Goal: Find specific page/section: Find specific page/section

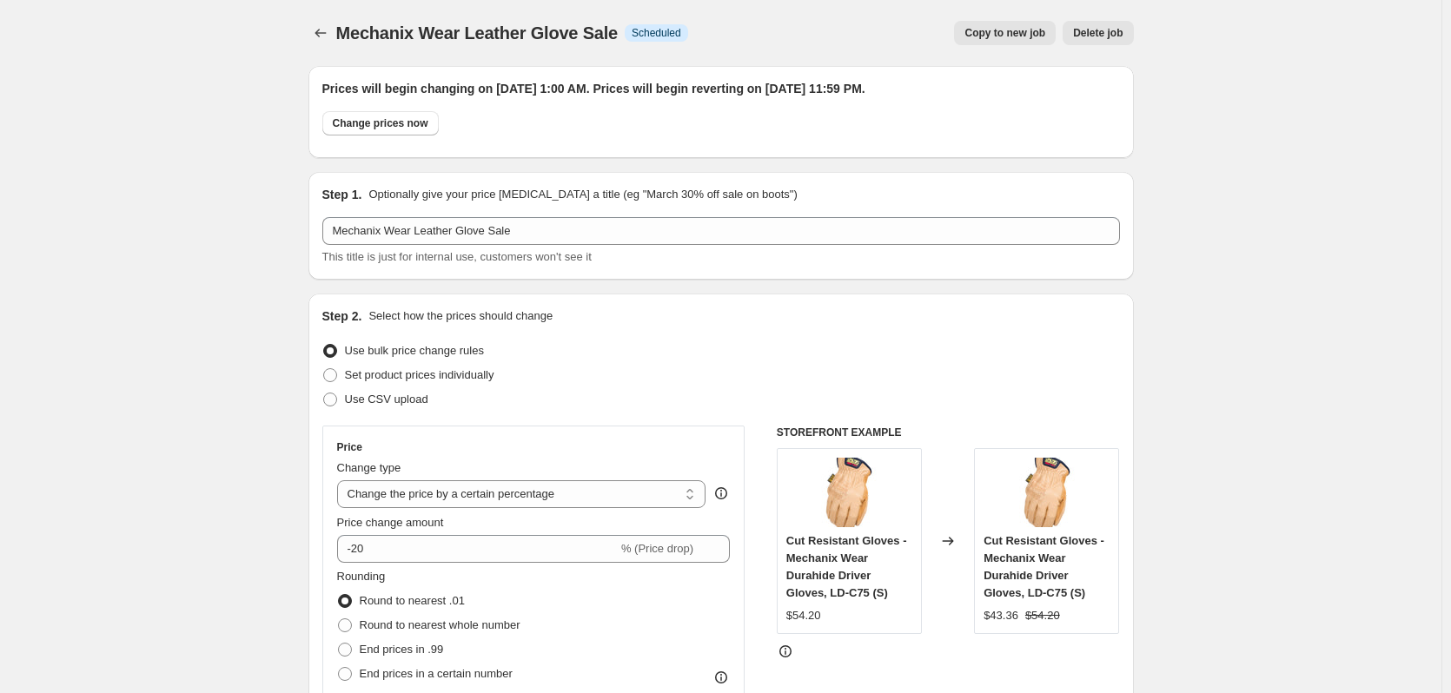
select select "percentage"
select select "collection"
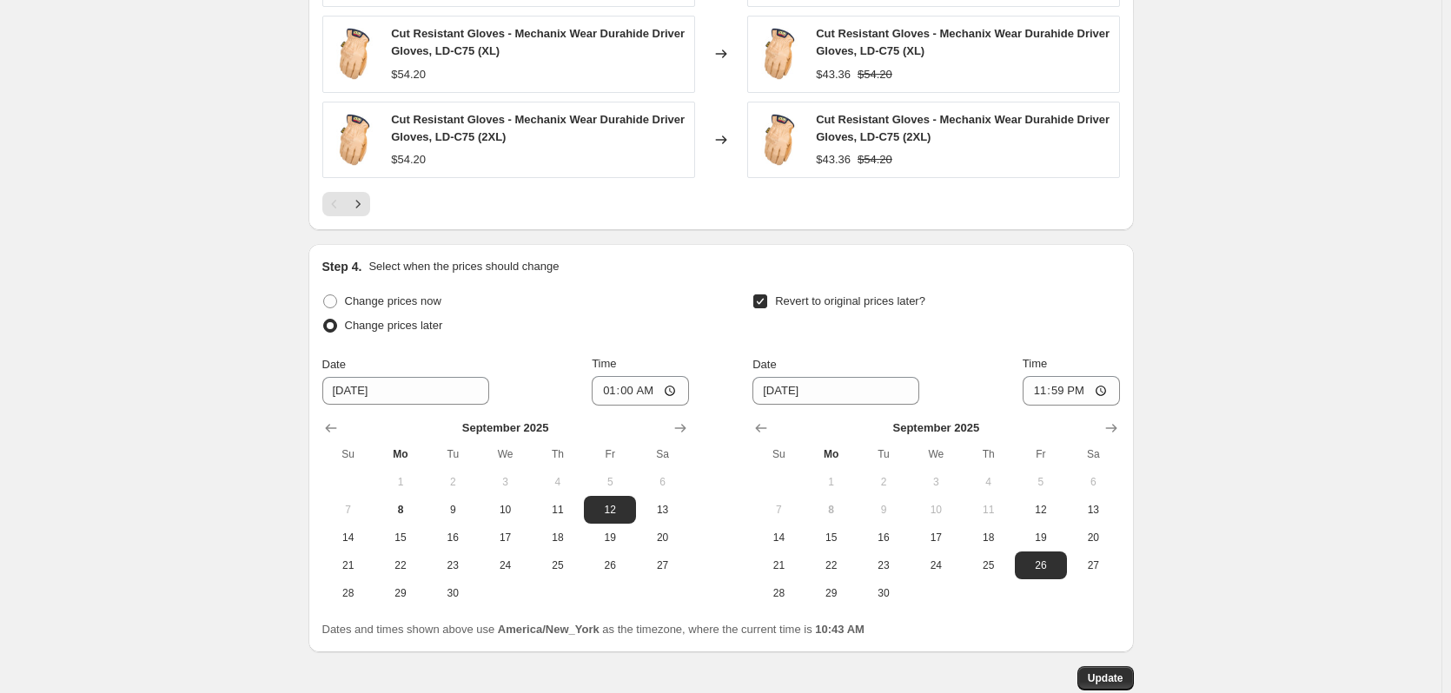
scroll to position [1410, 0]
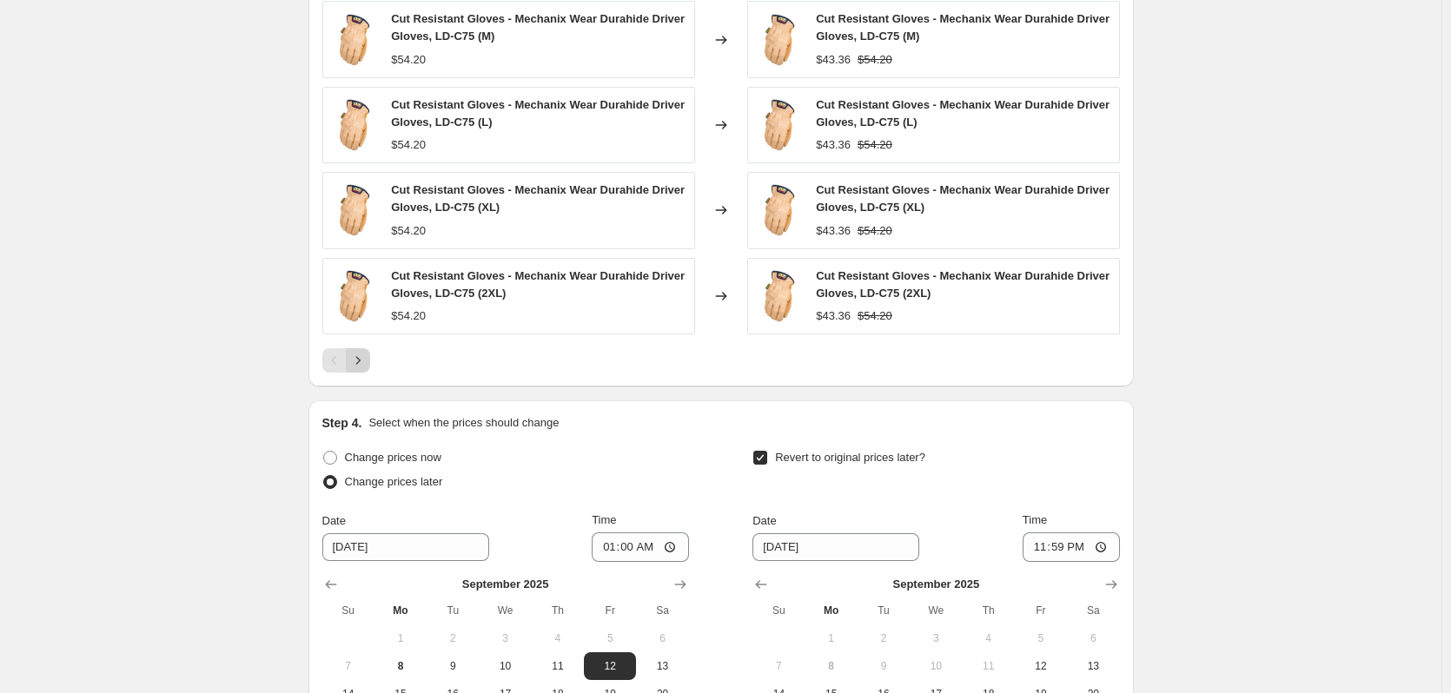
click at [364, 370] on button "Next" at bounding box center [358, 360] width 24 height 24
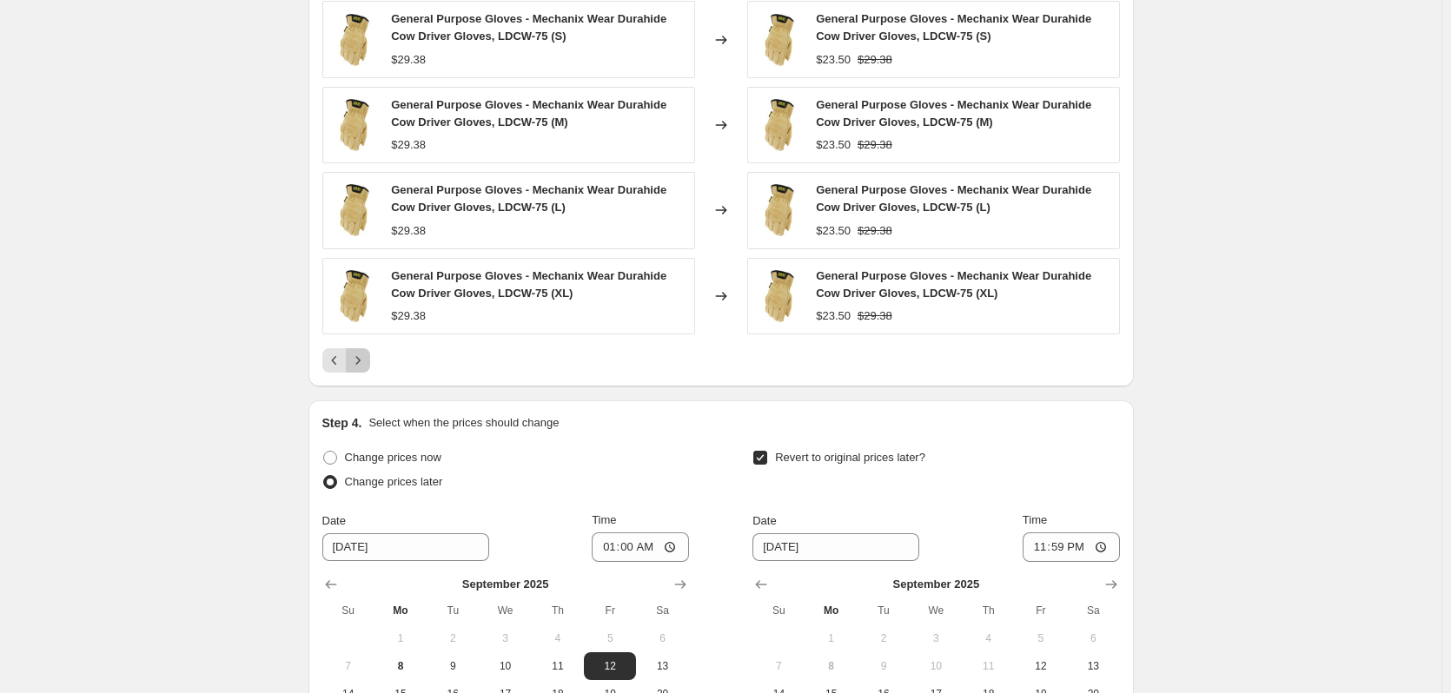
click at [364, 370] on button "Next" at bounding box center [358, 360] width 24 height 24
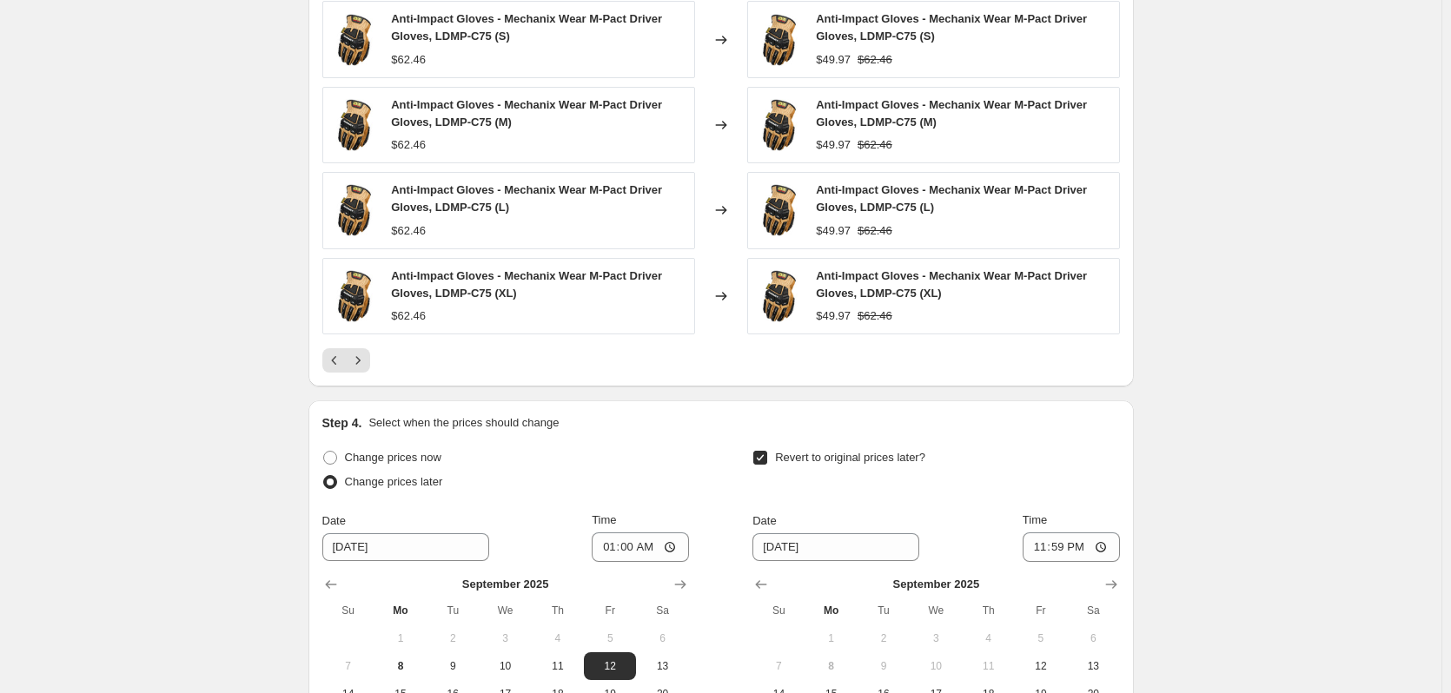
drag, startPoint x: 364, startPoint y: 370, endPoint x: 274, endPoint y: 354, distance: 91.7
click at [367, 362] on icon "Next" at bounding box center [357, 360] width 17 height 17
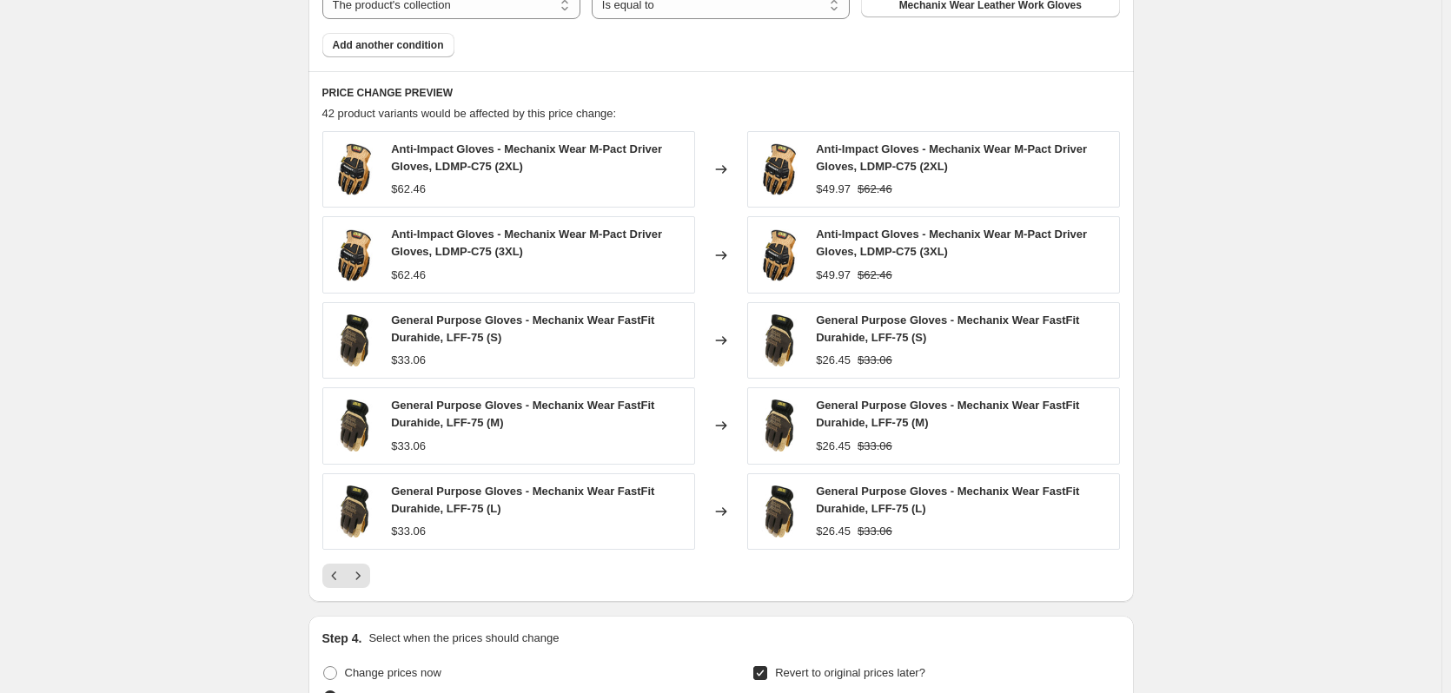
scroll to position [1236, 0]
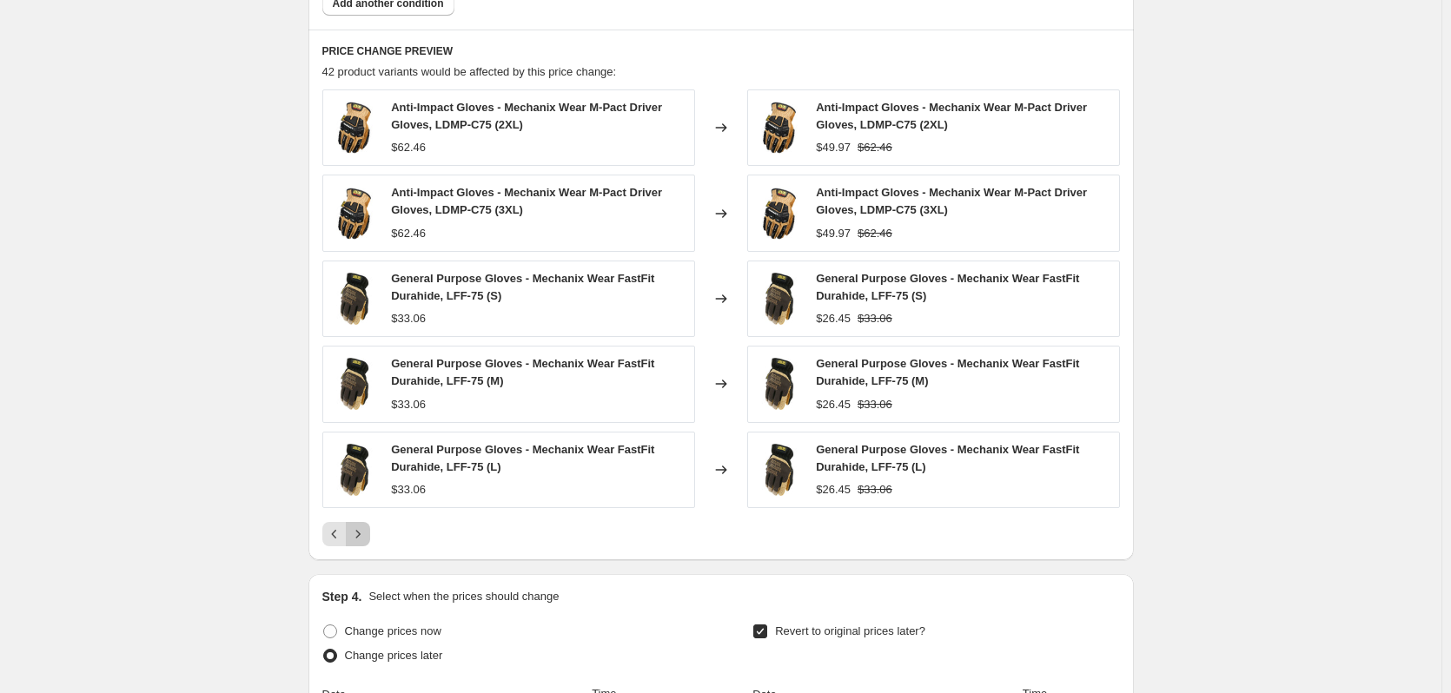
click at [370, 525] on button "Next" at bounding box center [358, 534] width 24 height 24
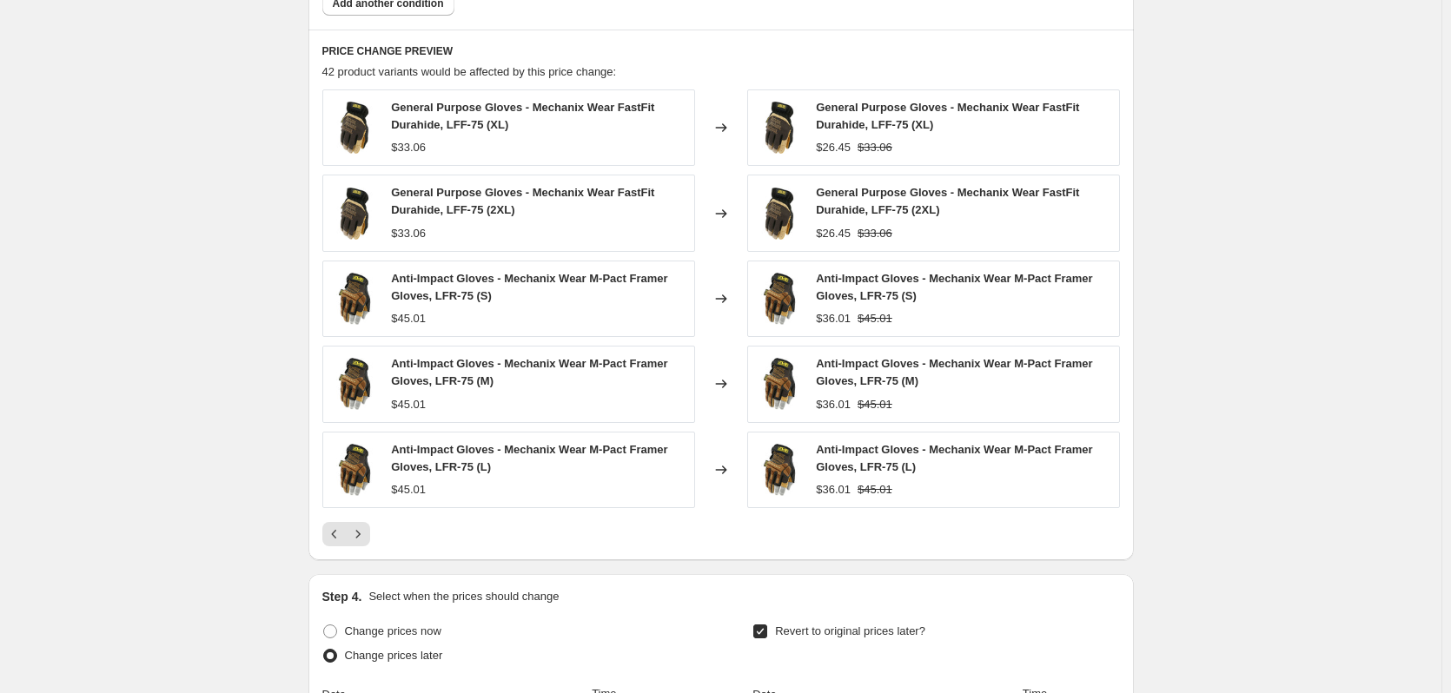
click at [376, 541] on div at bounding box center [721, 534] width 798 height 24
click at [357, 533] on icon "Next" at bounding box center [357, 534] width 17 height 17
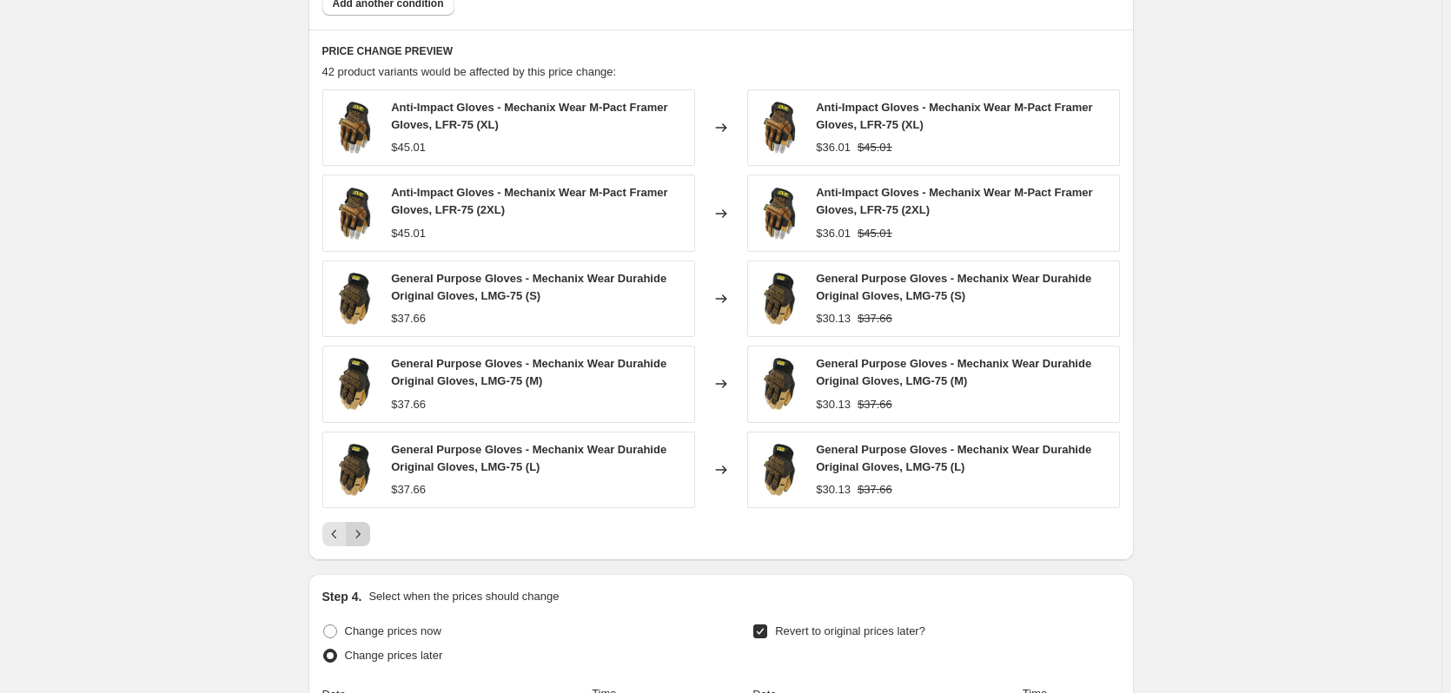
click at [357, 533] on icon "Next" at bounding box center [357, 534] width 17 height 17
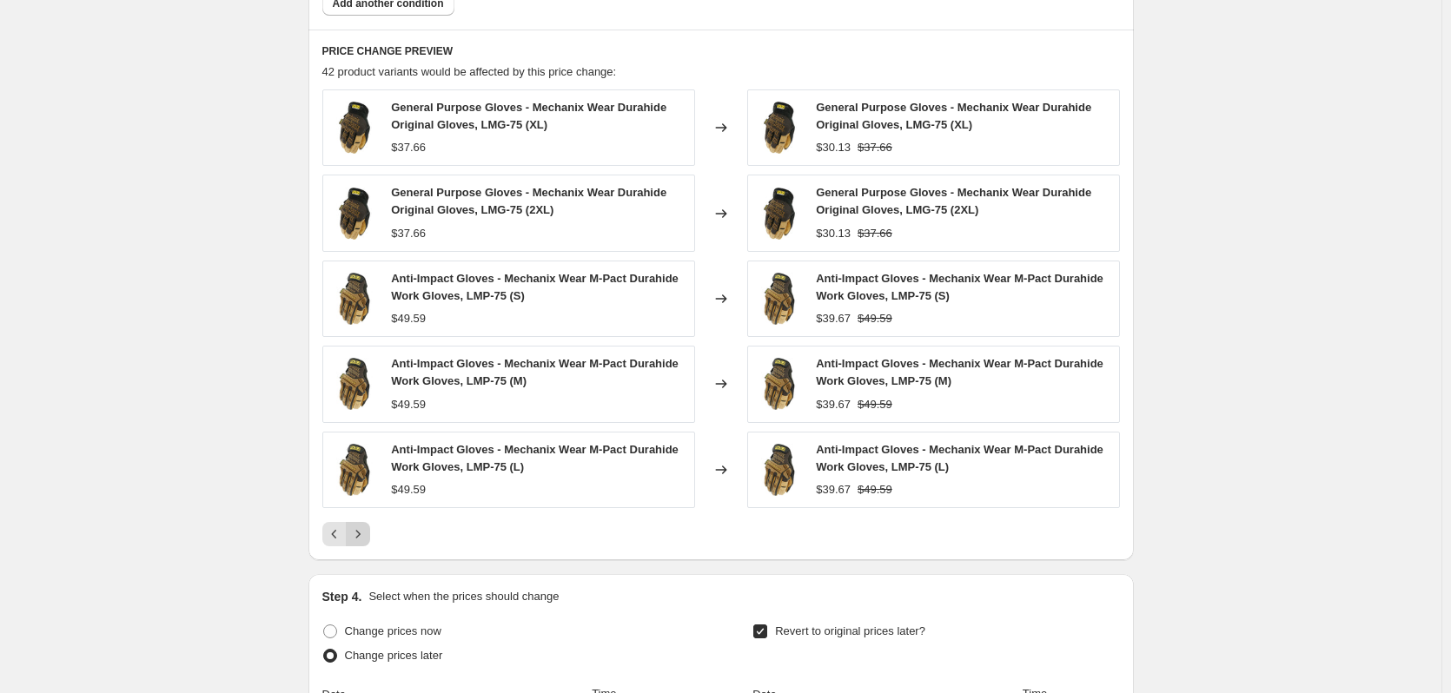
click at [357, 533] on icon "Next" at bounding box center [357, 534] width 17 height 17
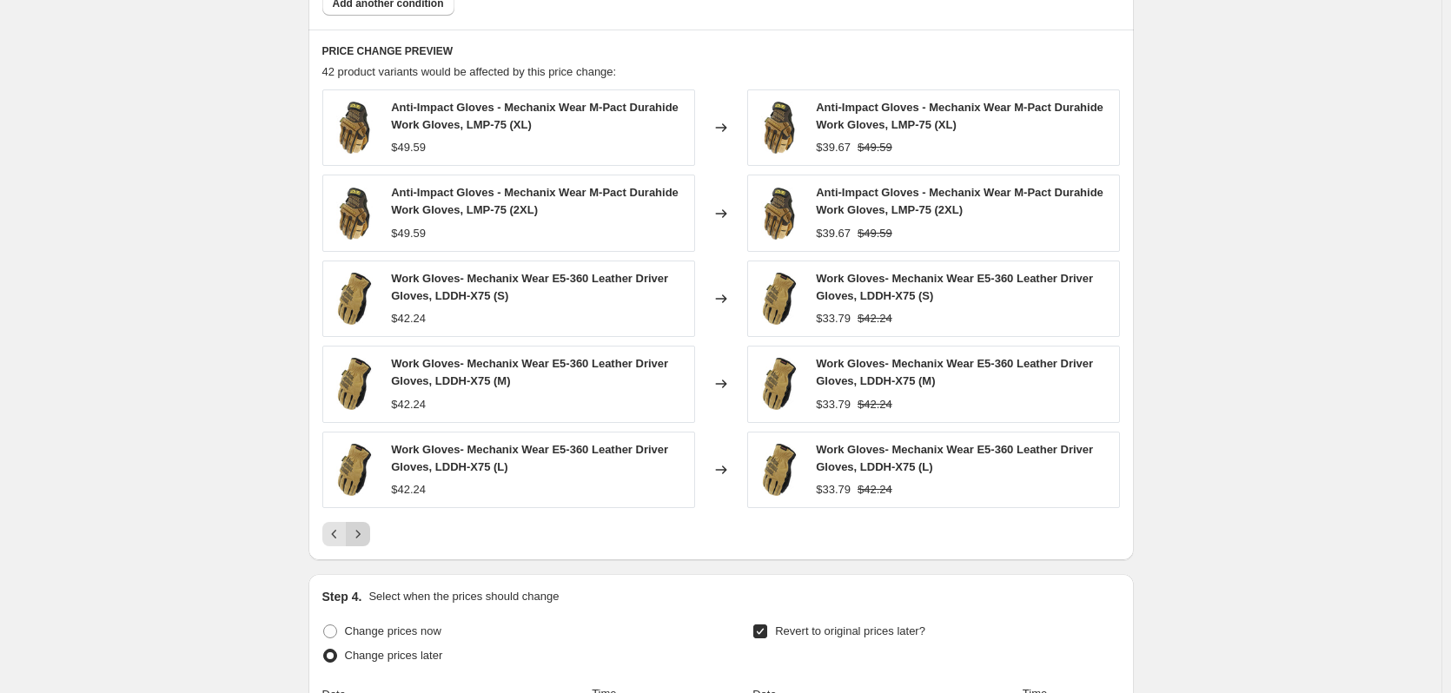
click at [357, 533] on icon "Next" at bounding box center [357, 534] width 17 height 17
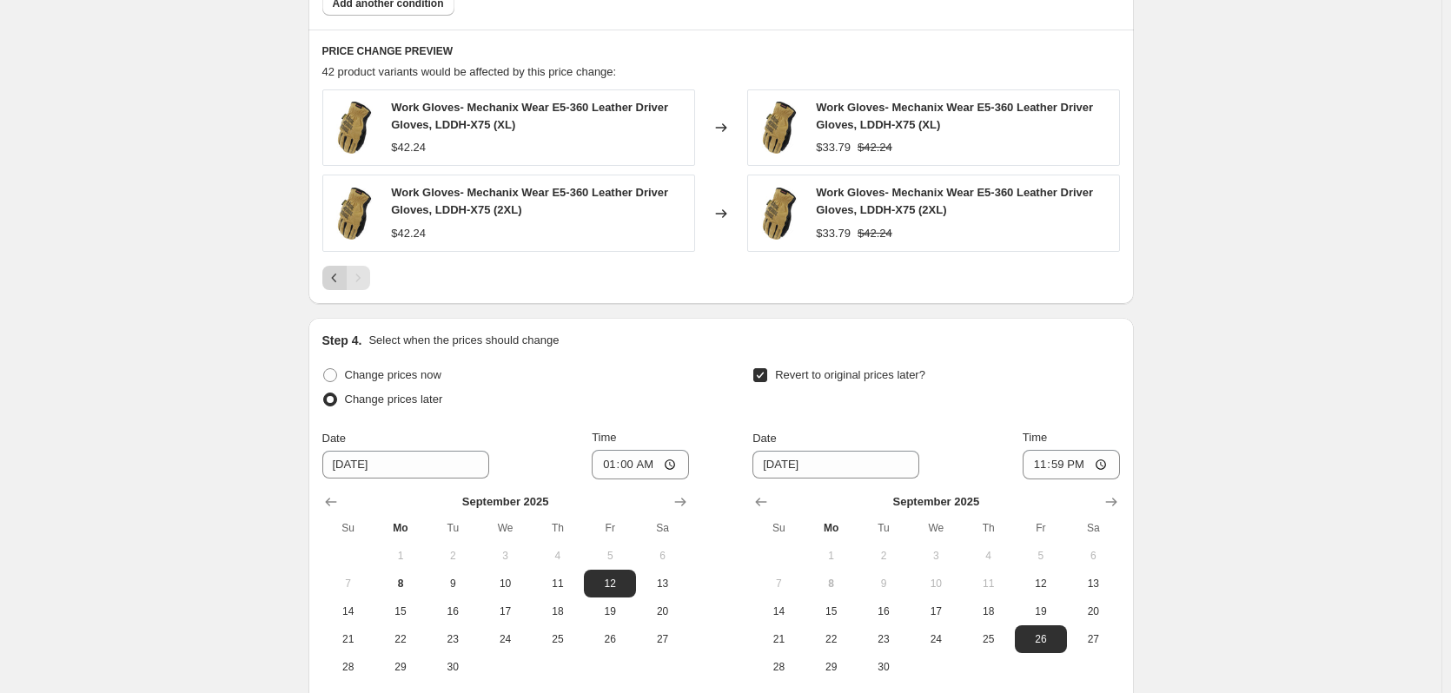
click at [343, 283] on icon "Previous" at bounding box center [334, 277] width 17 height 17
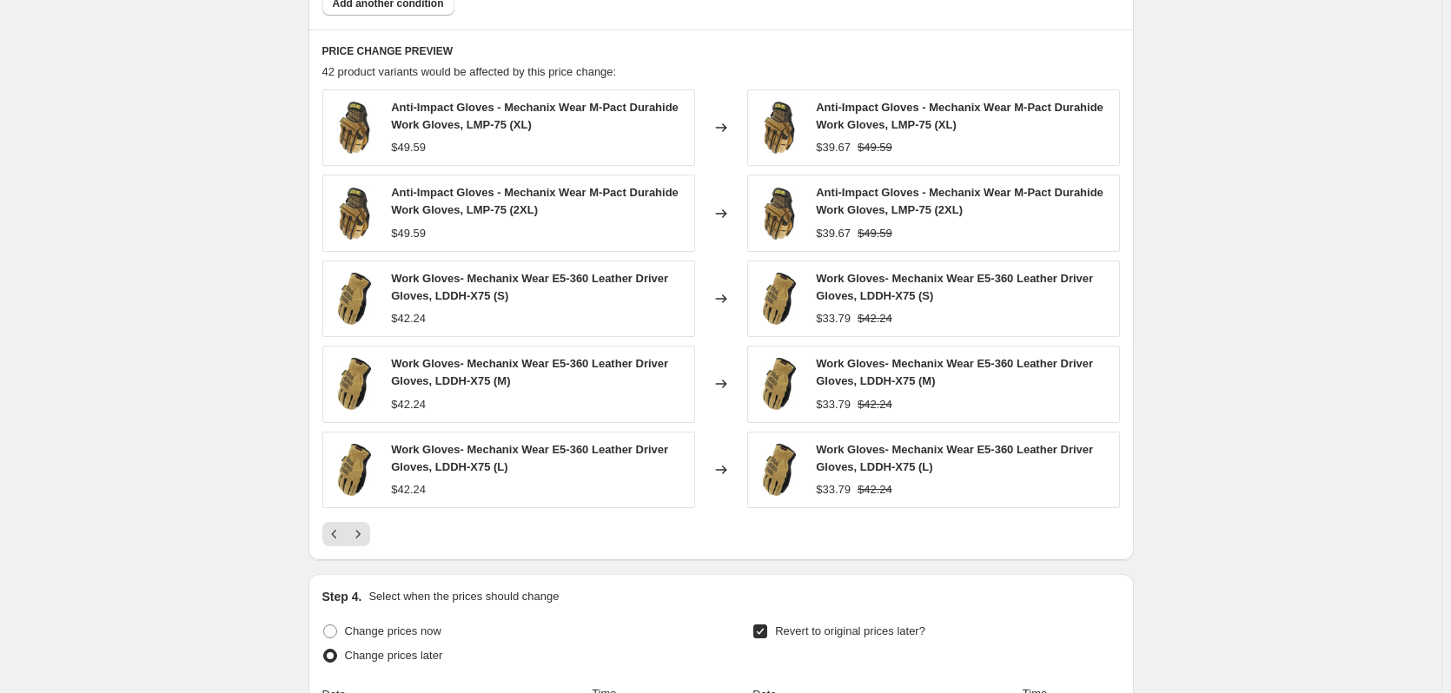
click at [324, 533] on div "PRICE CHANGE PREVIEW 42 product variants would be affected by this price change…" at bounding box center [720, 295] width 825 height 531
click at [341, 540] on icon "Previous" at bounding box center [334, 534] width 17 height 17
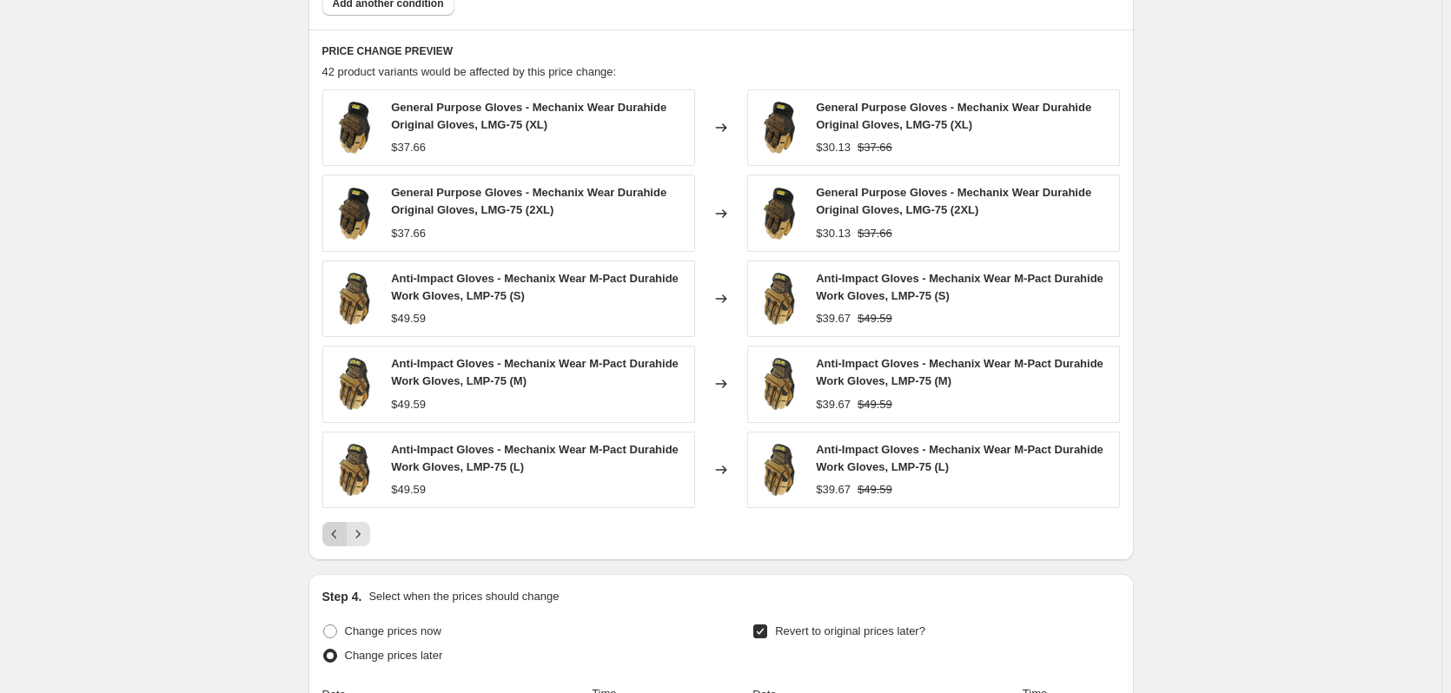
click at [341, 540] on icon "Previous" at bounding box center [334, 534] width 17 height 17
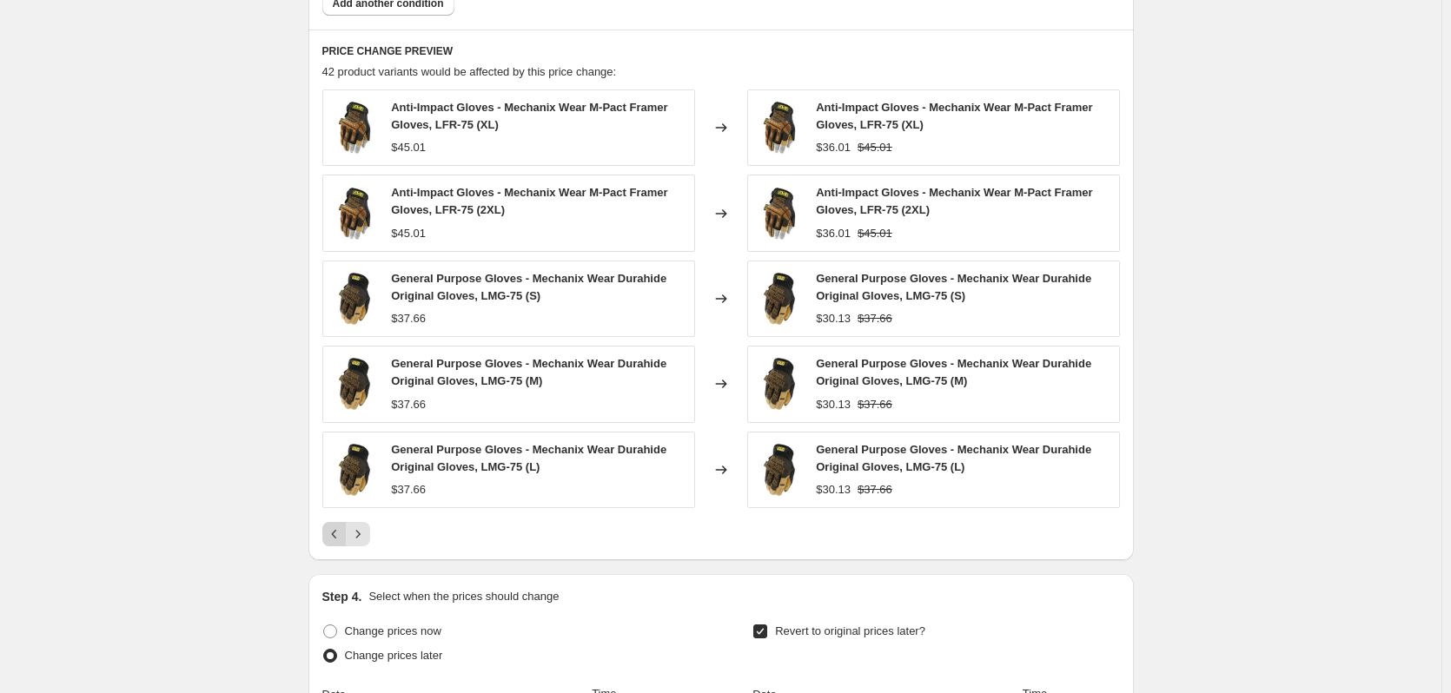
click at [341, 540] on icon "Previous" at bounding box center [334, 534] width 17 height 17
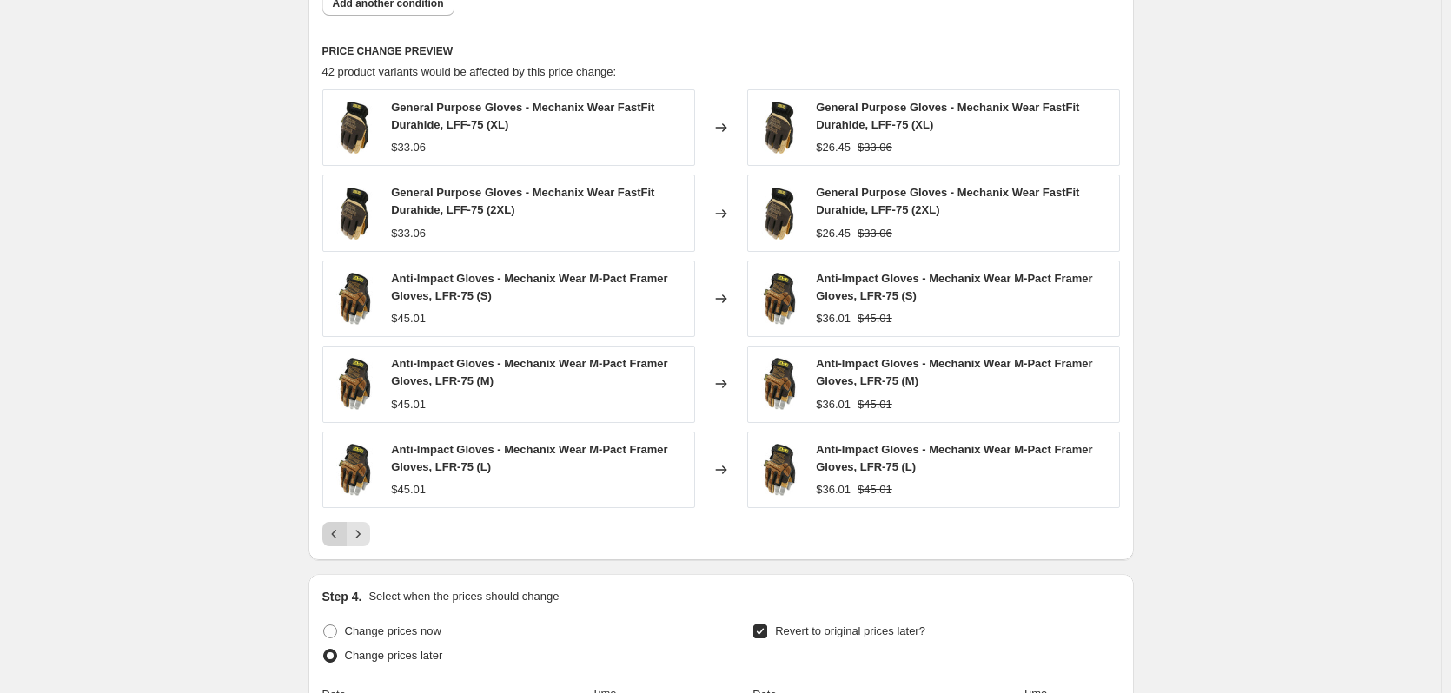
click at [341, 540] on icon "Previous" at bounding box center [334, 534] width 17 height 17
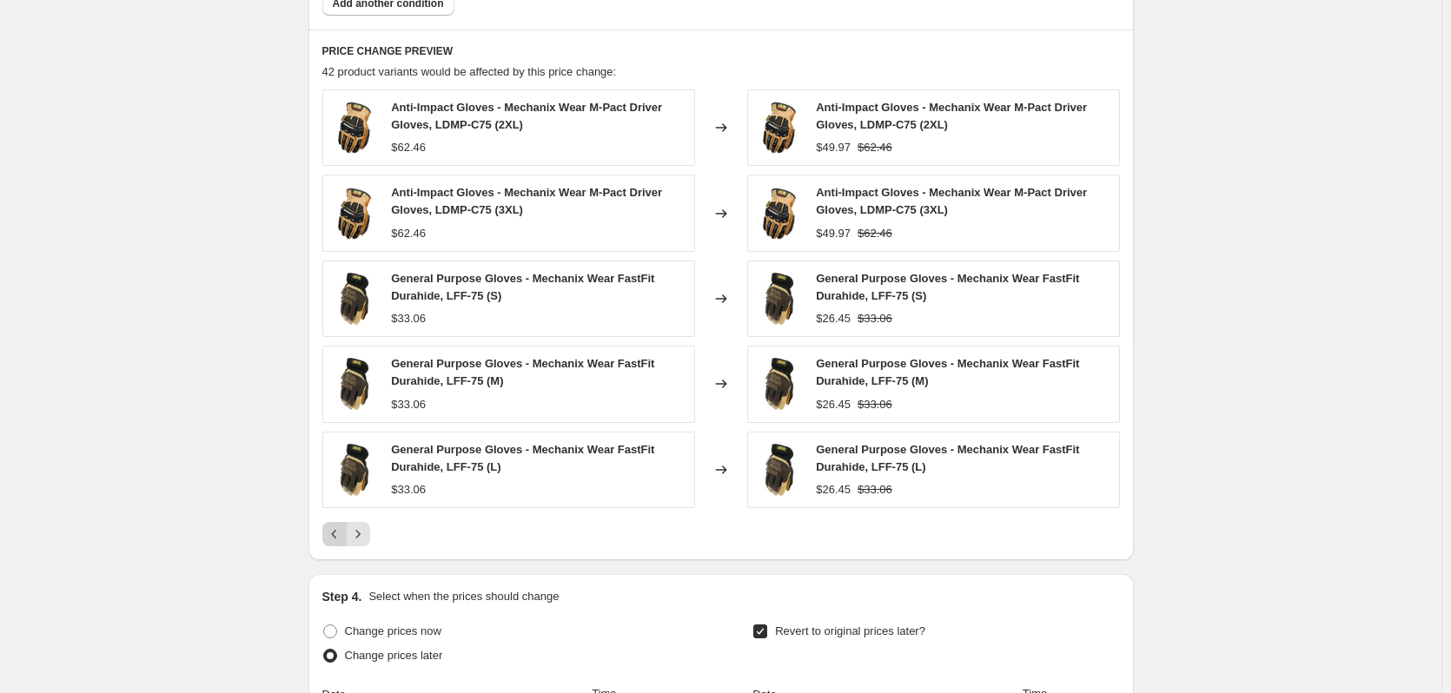
click at [341, 540] on icon "Previous" at bounding box center [334, 534] width 17 height 17
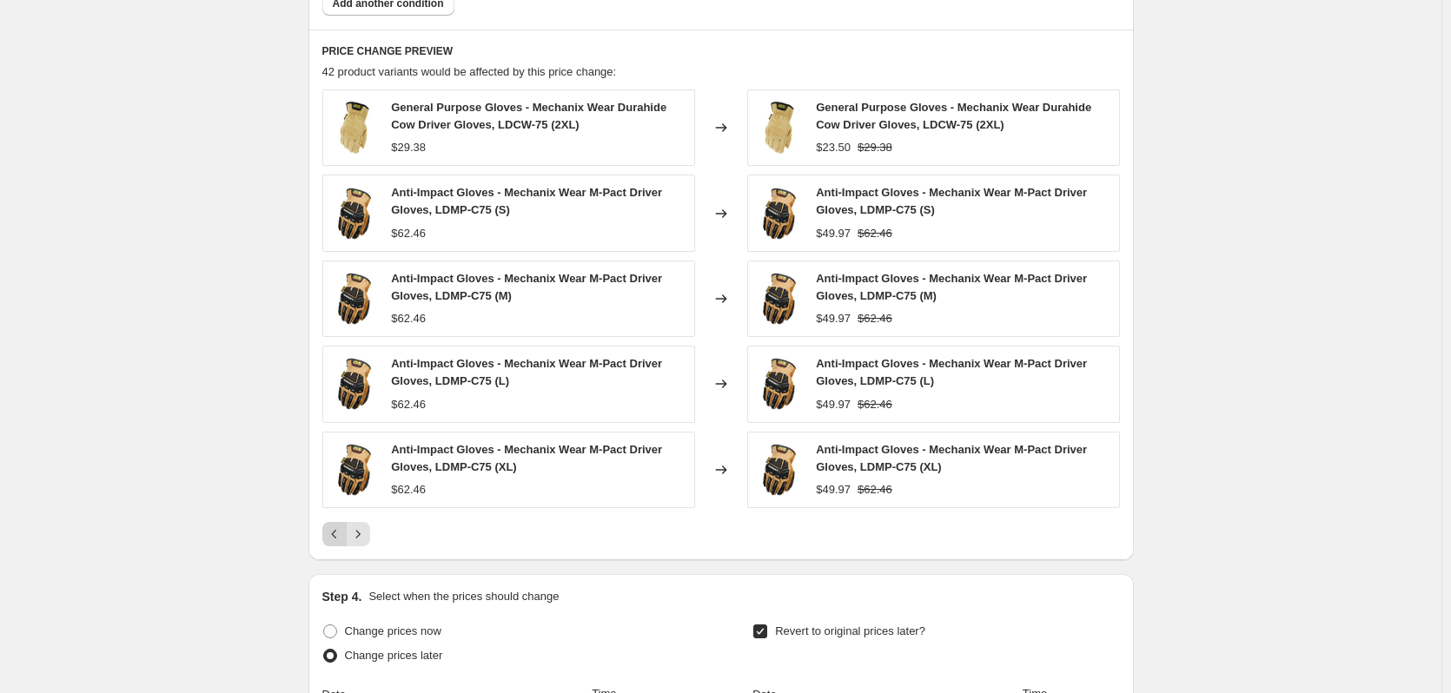
click at [341, 540] on icon "Previous" at bounding box center [334, 534] width 17 height 17
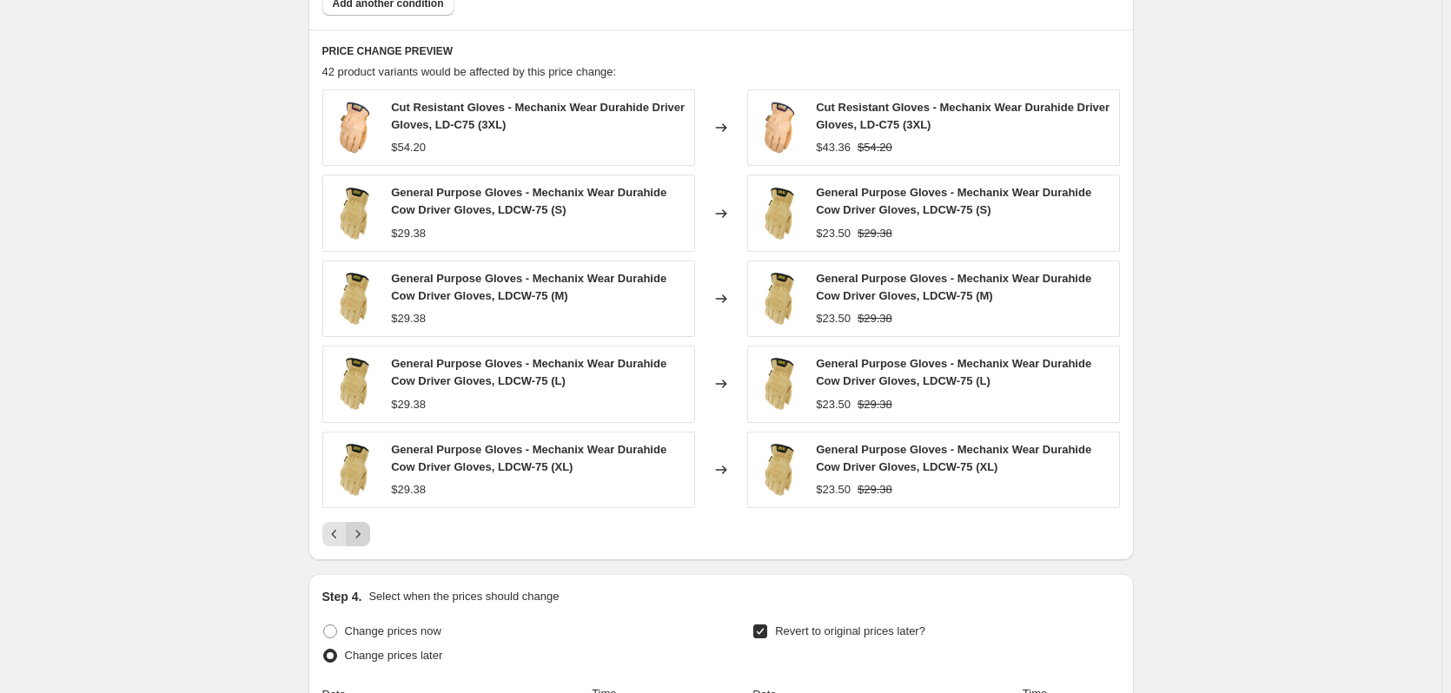
click at [366, 540] on icon "Next" at bounding box center [357, 534] width 17 height 17
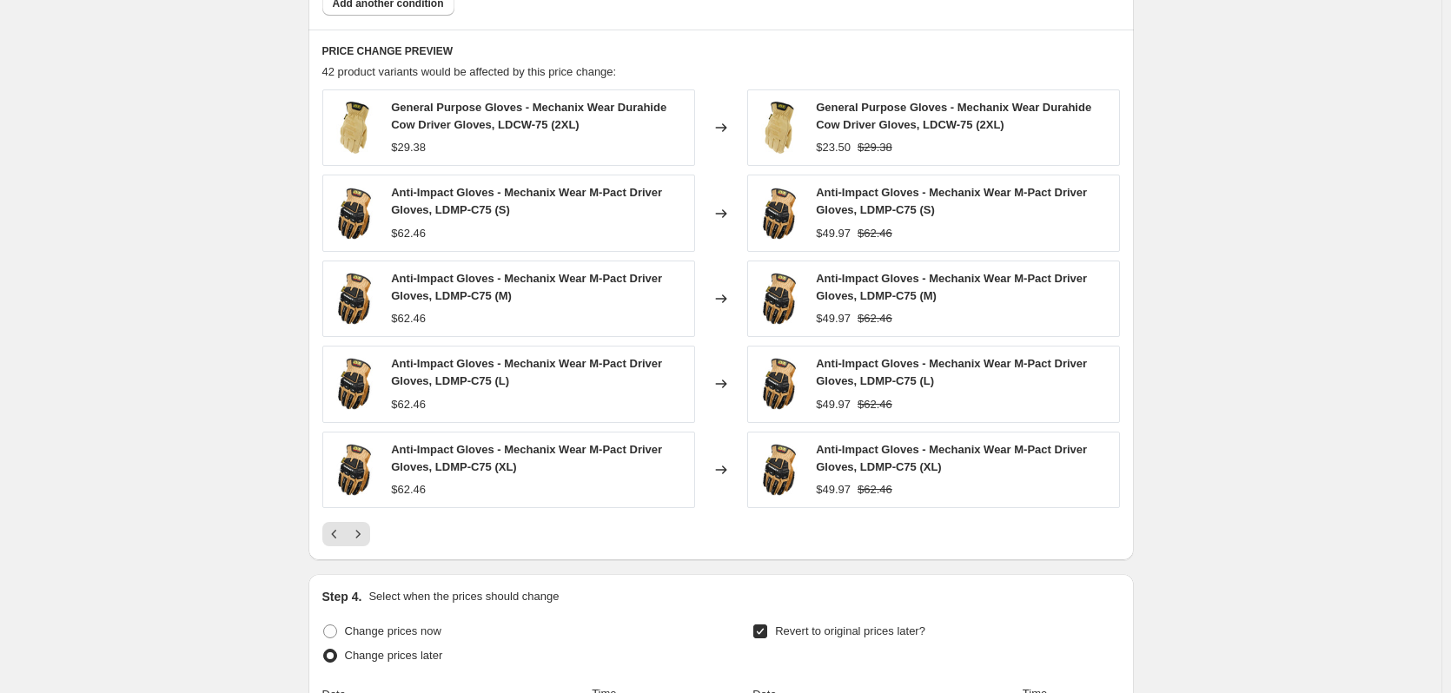
drag, startPoint x: 366, startPoint y: 540, endPoint x: 230, endPoint y: 532, distance: 135.8
click at [336, 534] on icon "Previous" at bounding box center [334, 534] width 17 height 17
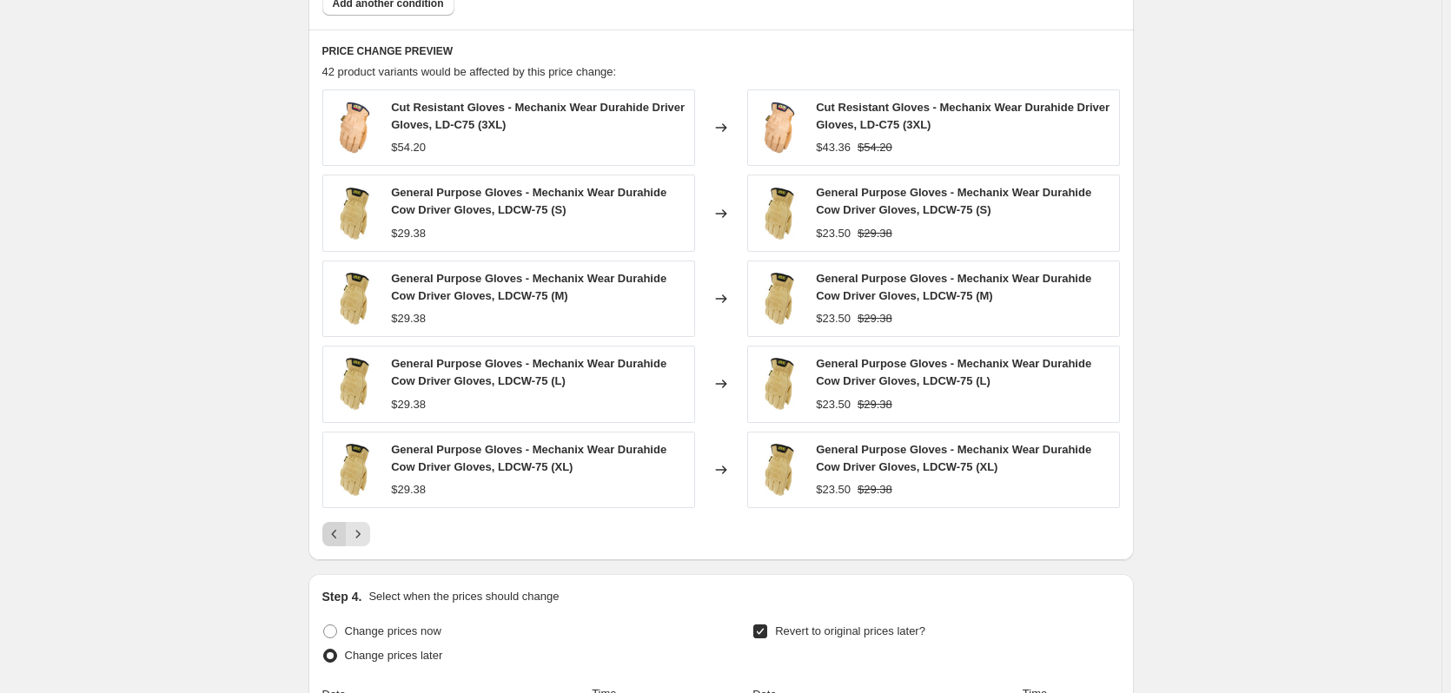
click at [336, 534] on icon "Previous" at bounding box center [334, 534] width 17 height 17
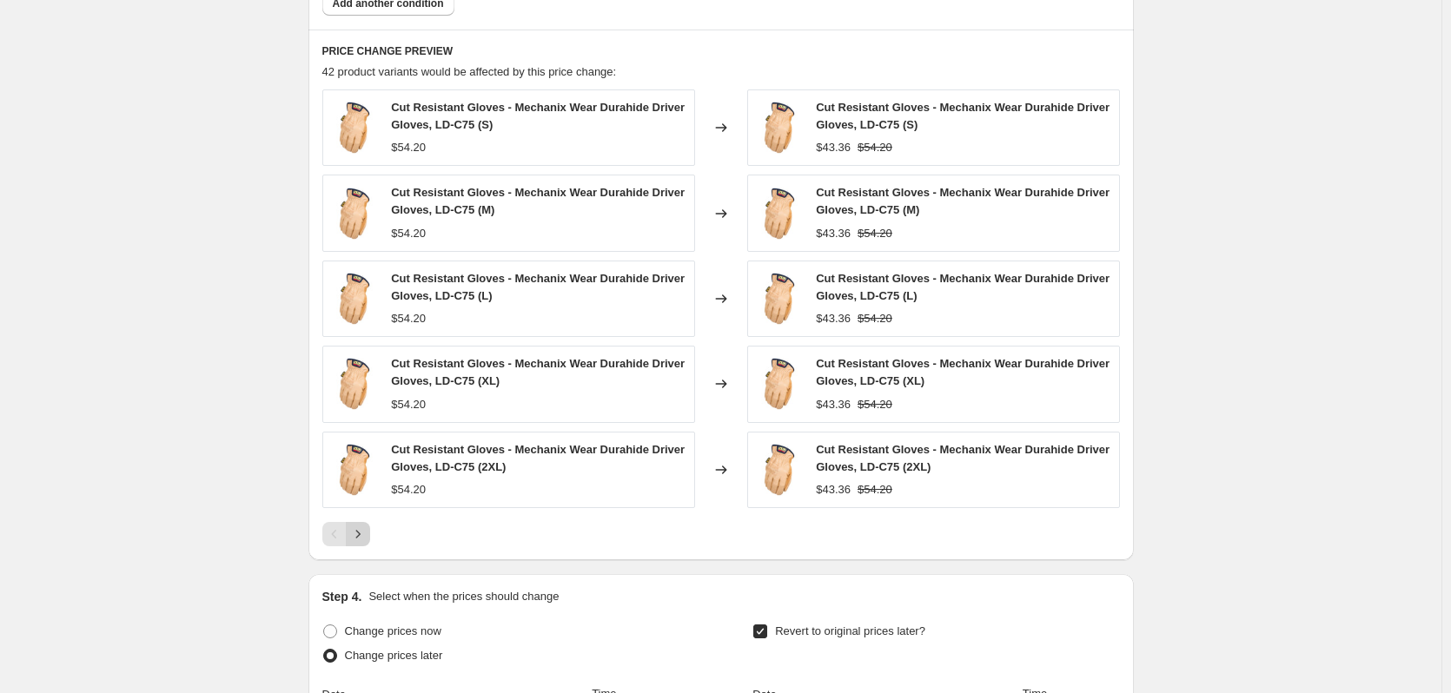
click at [361, 533] on icon "Next" at bounding box center [357, 534] width 17 height 17
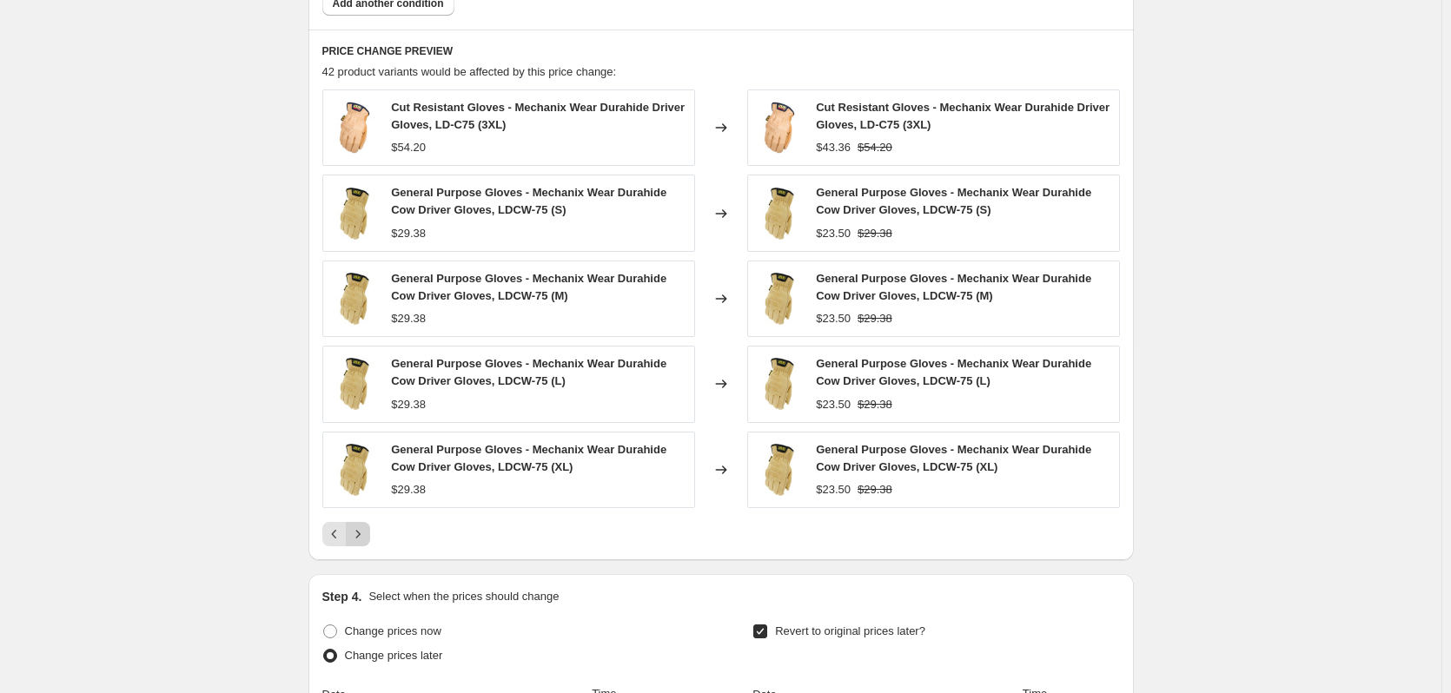
click at [361, 533] on icon "Next" at bounding box center [357, 534] width 17 height 17
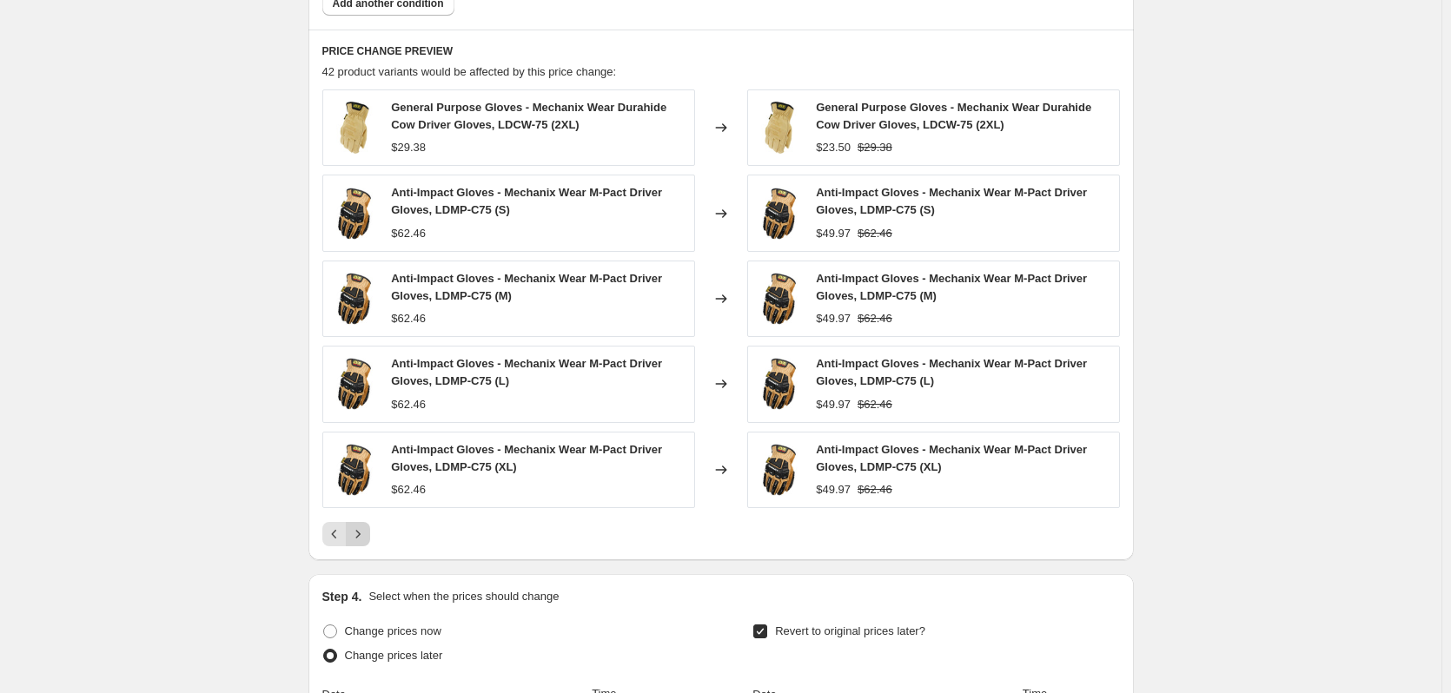
click at [361, 533] on icon "Next" at bounding box center [357, 534] width 17 height 17
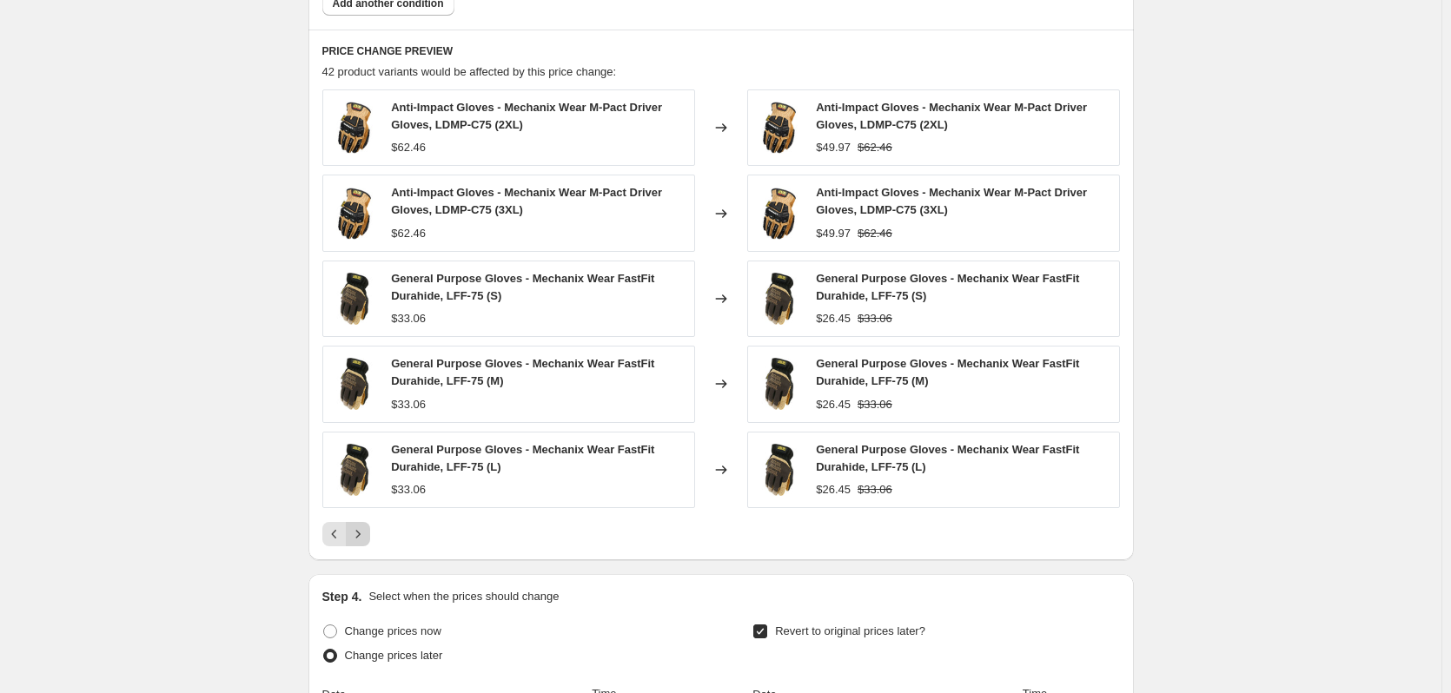
click at [361, 533] on icon "Next" at bounding box center [357, 534] width 17 height 17
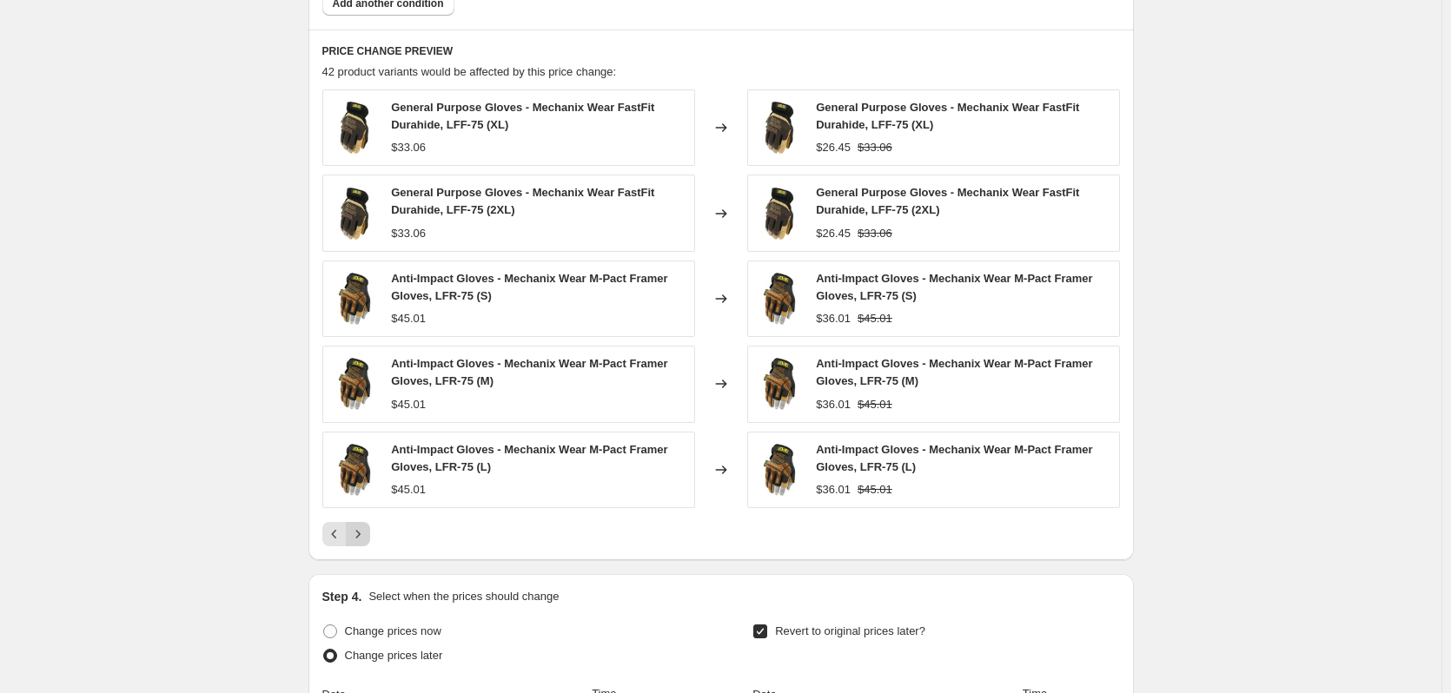
click at [361, 533] on icon "Next" at bounding box center [357, 534] width 17 height 17
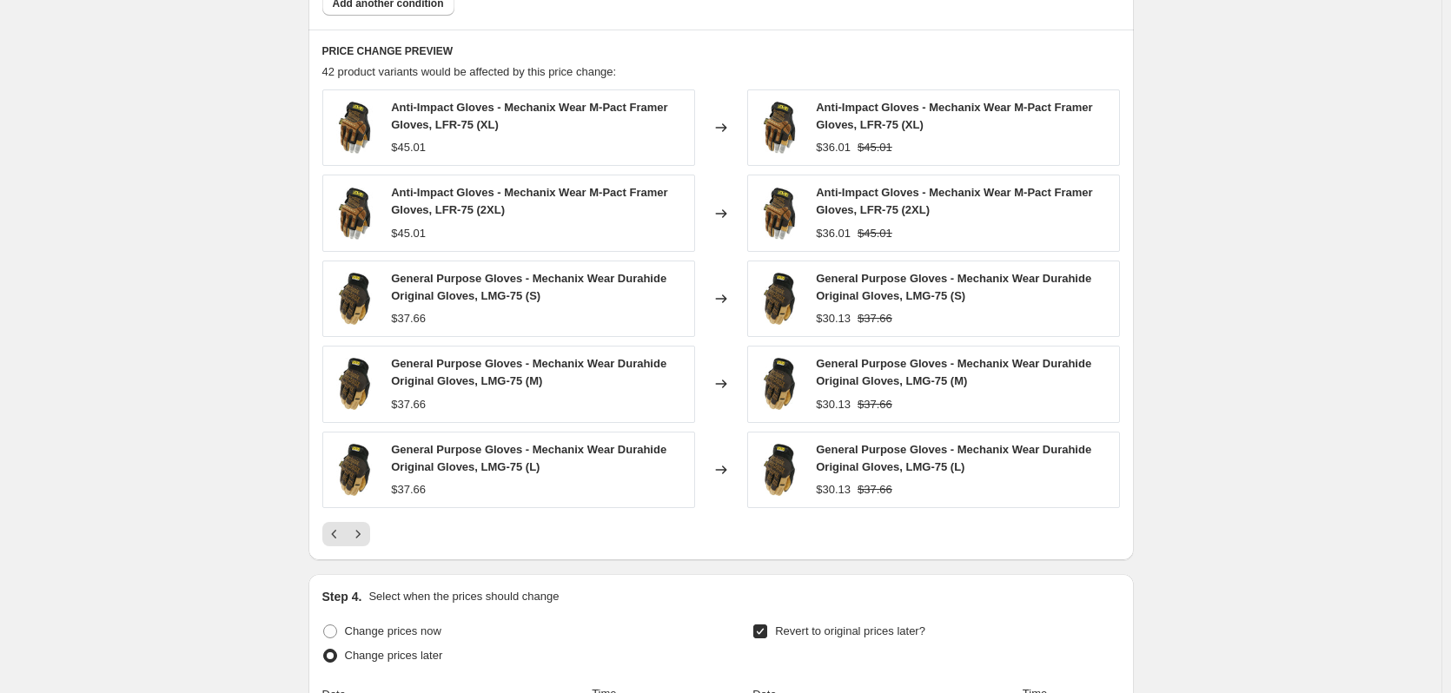
drag, startPoint x: 332, startPoint y: 545, endPoint x: 180, endPoint y: 490, distance: 161.6
